Goal: Find contact information: Find contact information

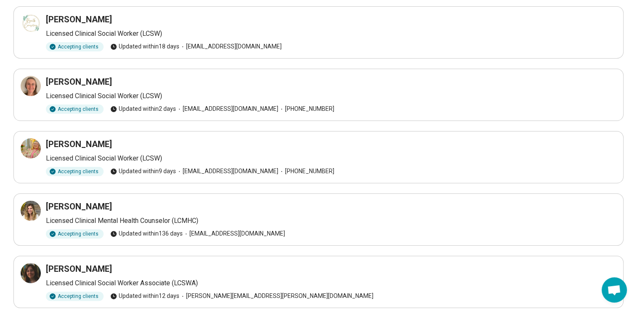
scroll to position [187, 0]
click at [24, 146] on div at bounding box center [31, 148] width 20 height 20
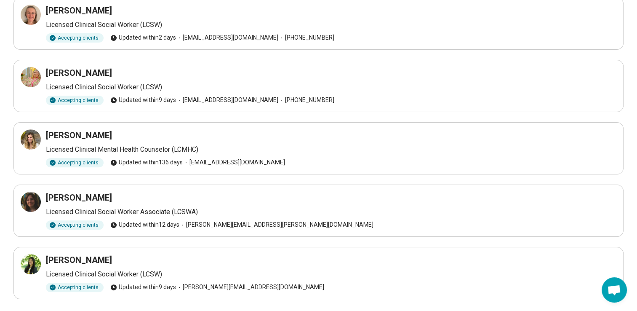
scroll to position [258, 0]
click at [21, 146] on div at bounding box center [31, 139] width 20 height 20
click at [36, 206] on div at bounding box center [31, 202] width 20 height 20
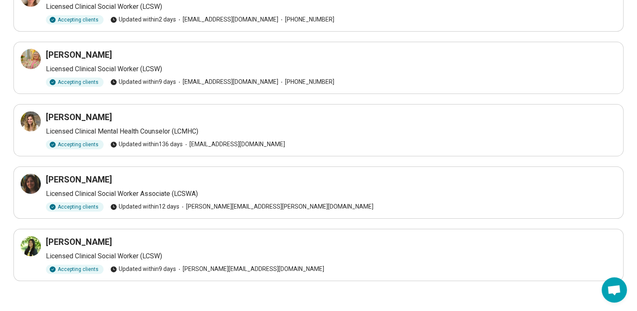
scroll to position [278, 0]
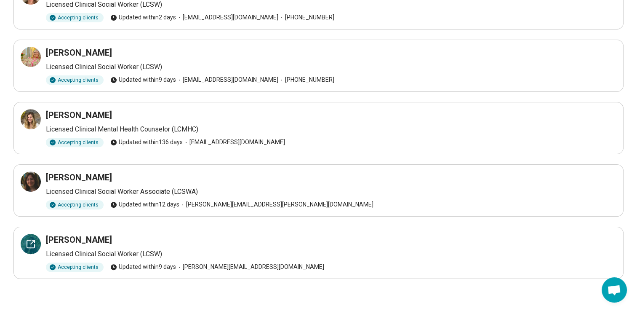
click at [26, 240] on icon at bounding box center [31, 244] width 10 height 10
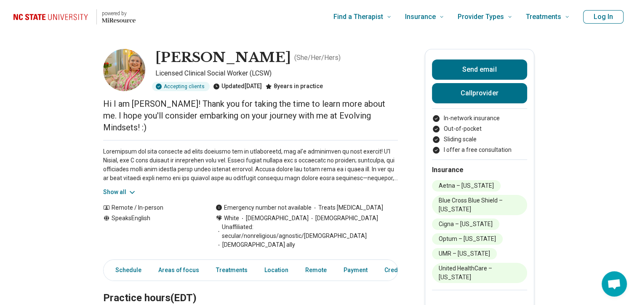
click at [112, 187] on button "Show all" at bounding box center [119, 191] width 33 height 9
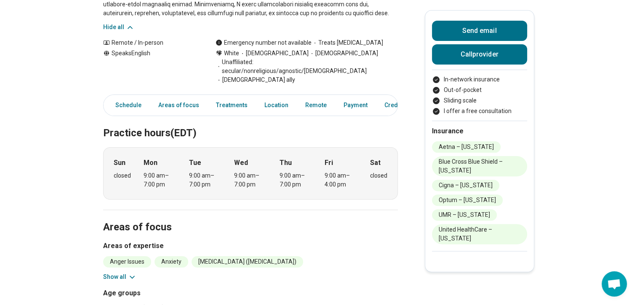
scroll to position [254, 0]
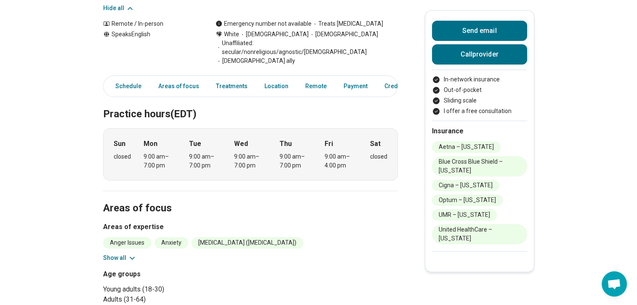
click at [120, 253] on button "Show all" at bounding box center [119, 257] width 33 height 9
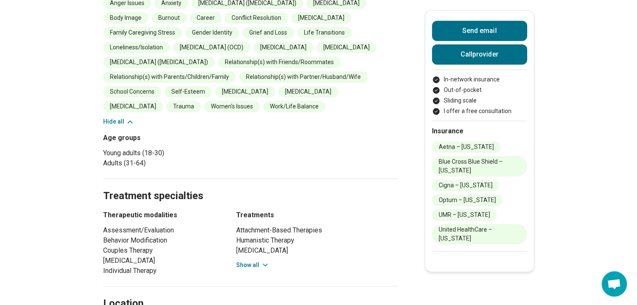
scroll to position [497, 0]
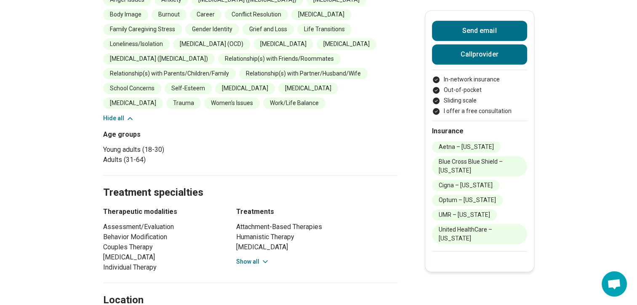
click at [246, 257] on button "Show all" at bounding box center [252, 261] width 33 height 9
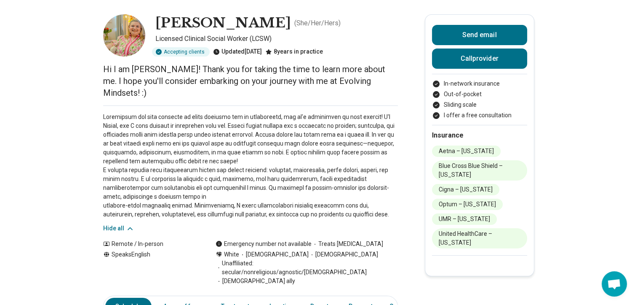
scroll to position [0, 0]
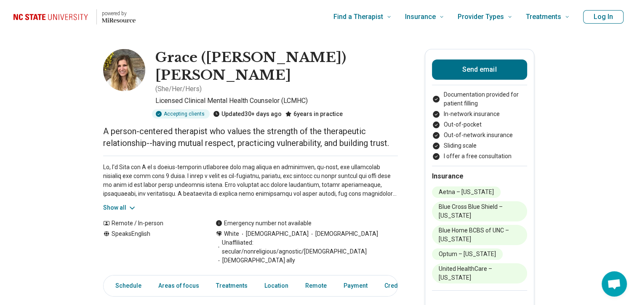
click at [113, 203] on button "Show all" at bounding box center [119, 207] width 33 height 9
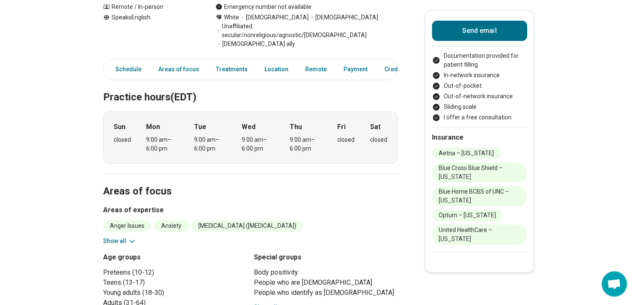
scroll to position [286, 5]
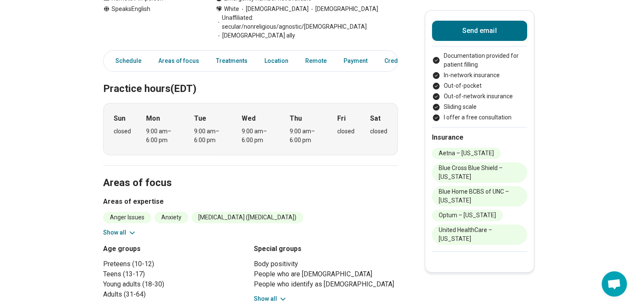
click at [269, 294] on button "Show all" at bounding box center [270, 298] width 33 height 9
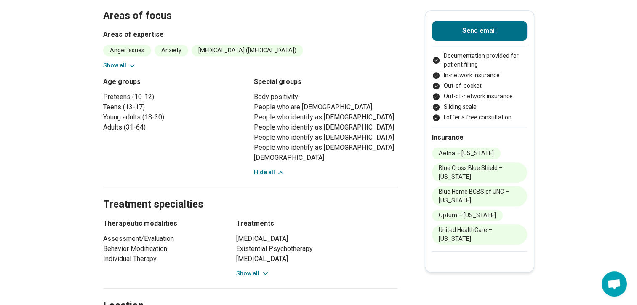
scroll to position [453, 5]
click at [250, 233] on div "Cognitive Restructuring Existential Psychotherapy Person-Centered Therapy Posit…" at bounding box center [317, 255] width 162 height 44
click at [249, 269] on button "Show all" at bounding box center [252, 273] width 33 height 9
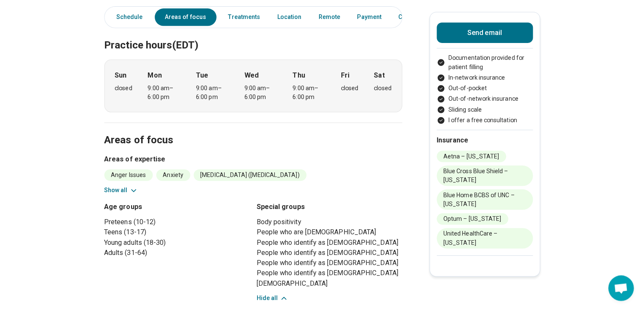
scroll to position [0, 0]
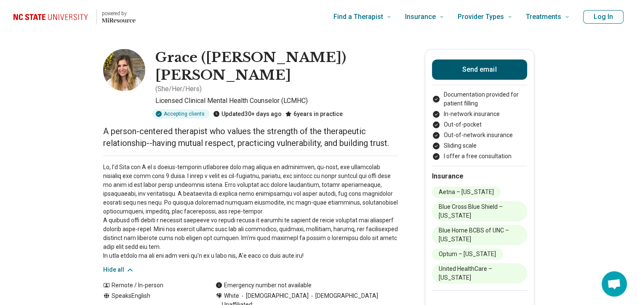
click at [453, 70] on button "Send email" at bounding box center [479, 69] width 95 height 20
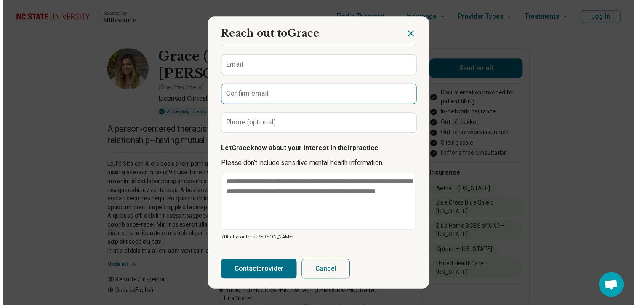
scroll to position [70, 0]
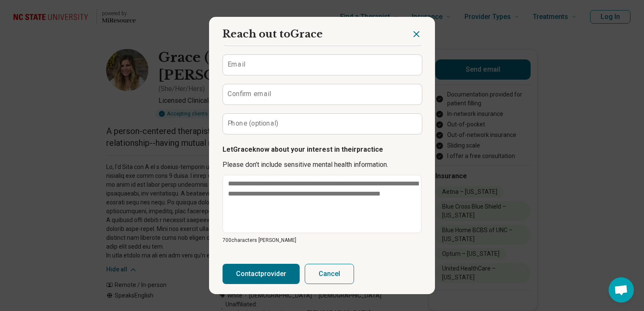
click at [420, 30] on div at bounding box center [423, 31] width 24 height 28
click at [413, 32] on icon "Close dialog" at bounding box center [416, 34] width 10 height 10
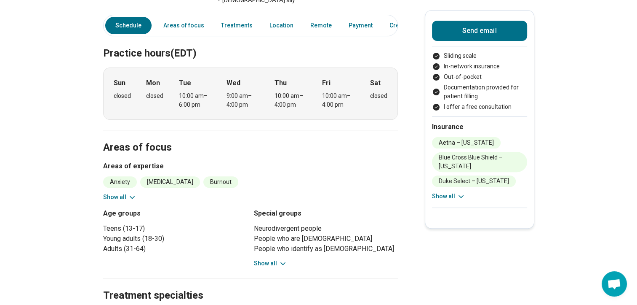
scroll to position [246, 0]
click at [110, 192] on button "Show all" at bounding box center [119, 196] width 33 height 9
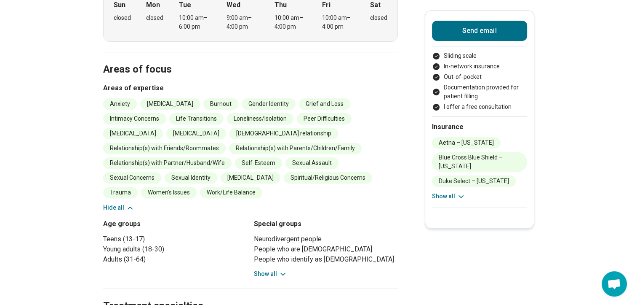
scroll to position [325, 0]
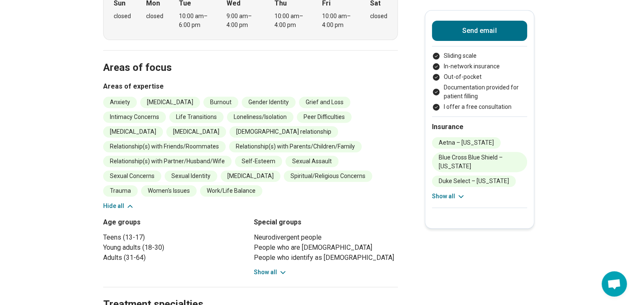
click at [272, 267] on button "Show all" at bounding box center [270, 271] width 33 height 9
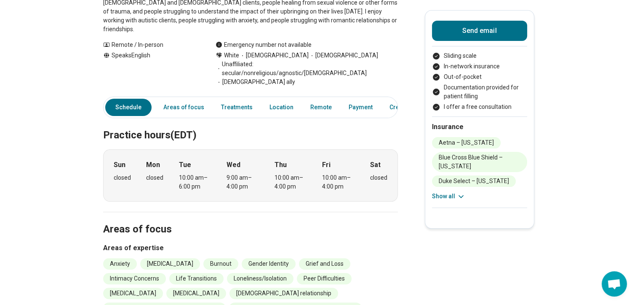
scroll to position [0, 6]
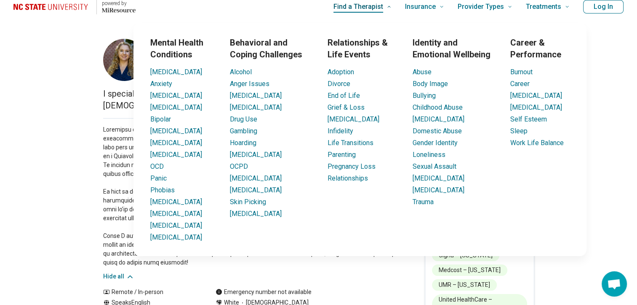
scroll to position [10, 6]
